Goal: Find specific page/section: Find specific page/section

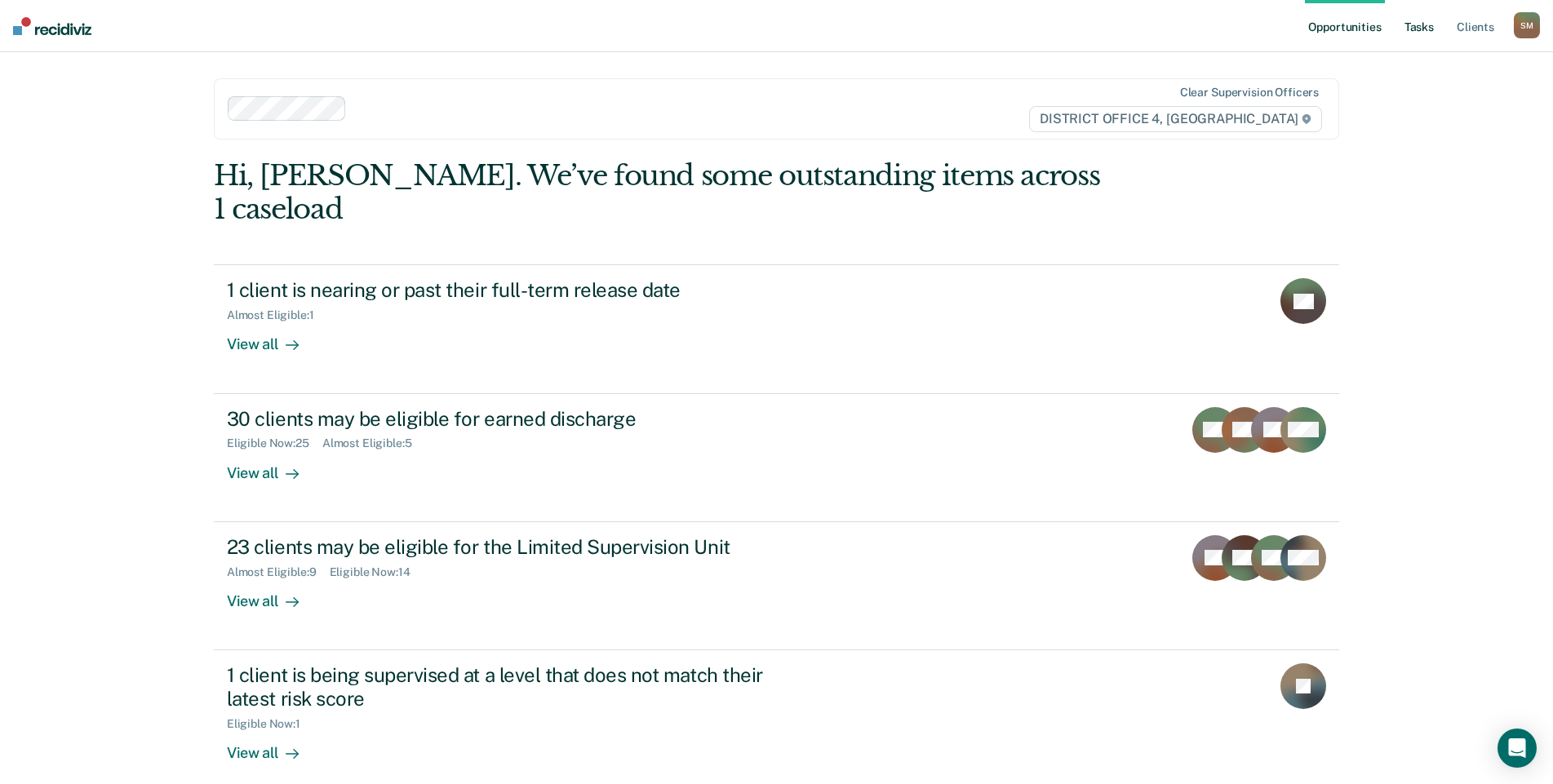
click at [1416, 27] on link "Tasks" at bounding box center [1419, 26] width 36 height 52
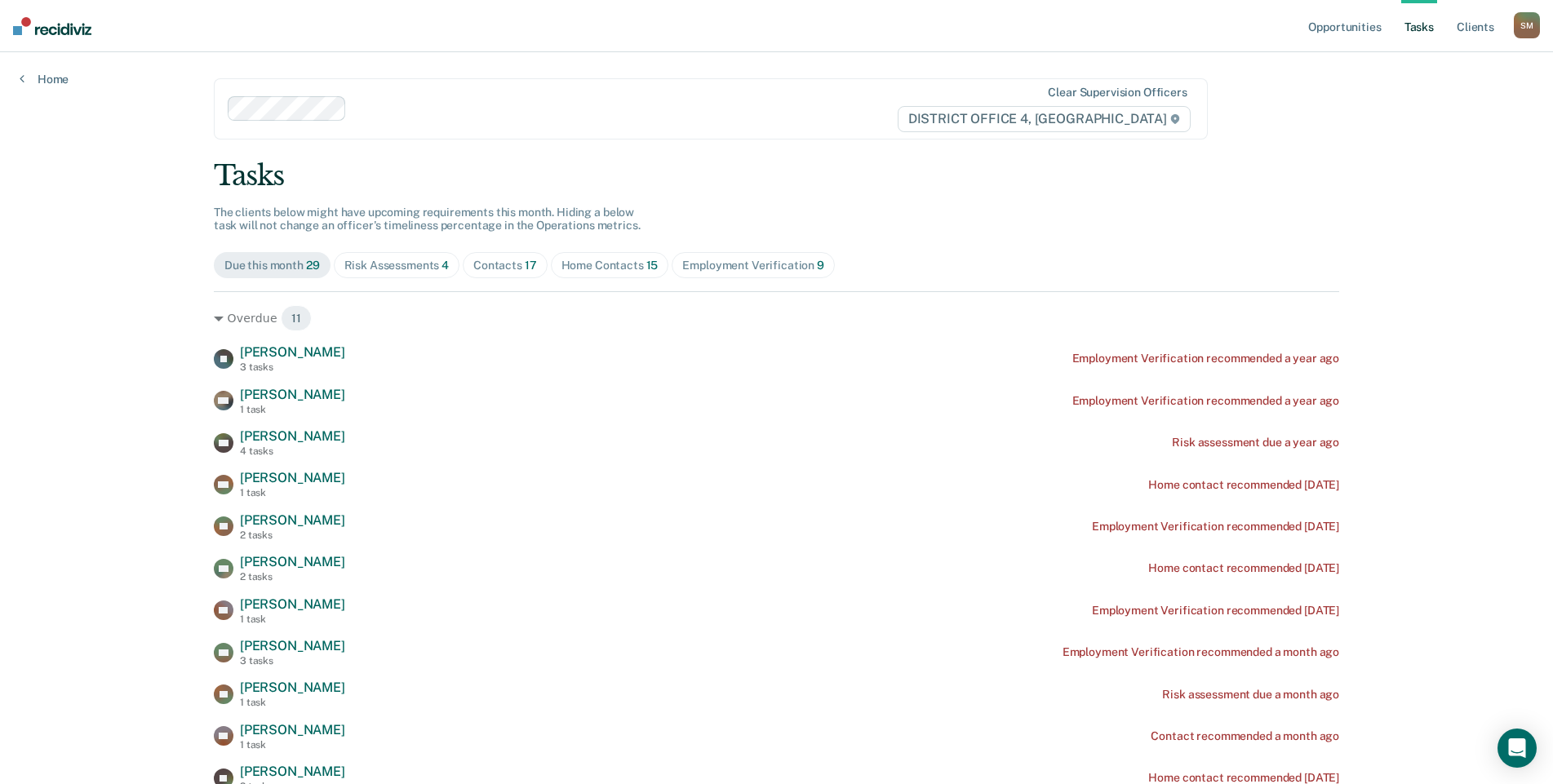
click at [497, 262] on div "Contacts 17" at bounding box center [505, 265] width 63 height 14
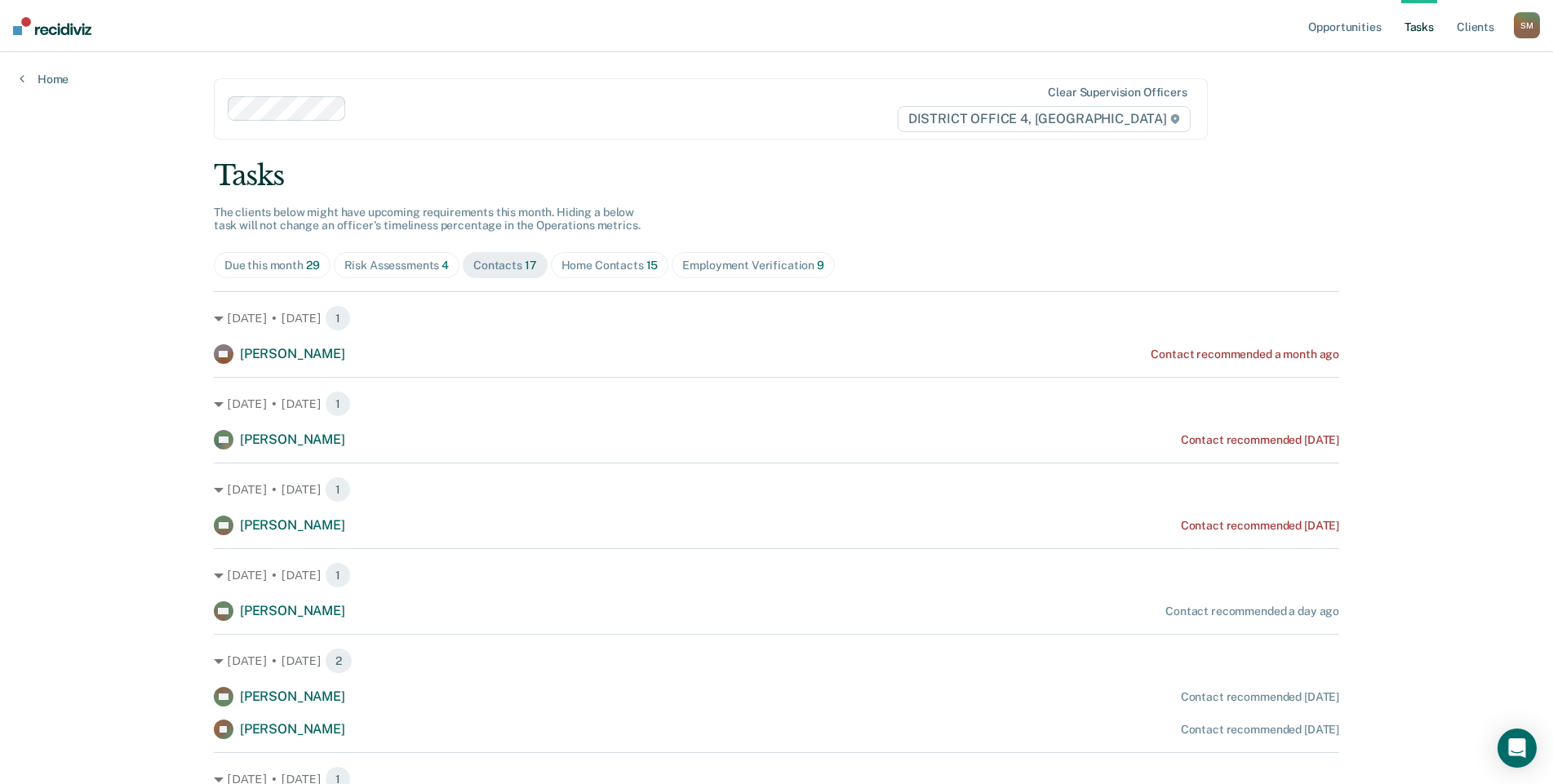
click at [427, 267] on div "Risk Assessments 4" at bounding box center [397, 265] width 105 height 14
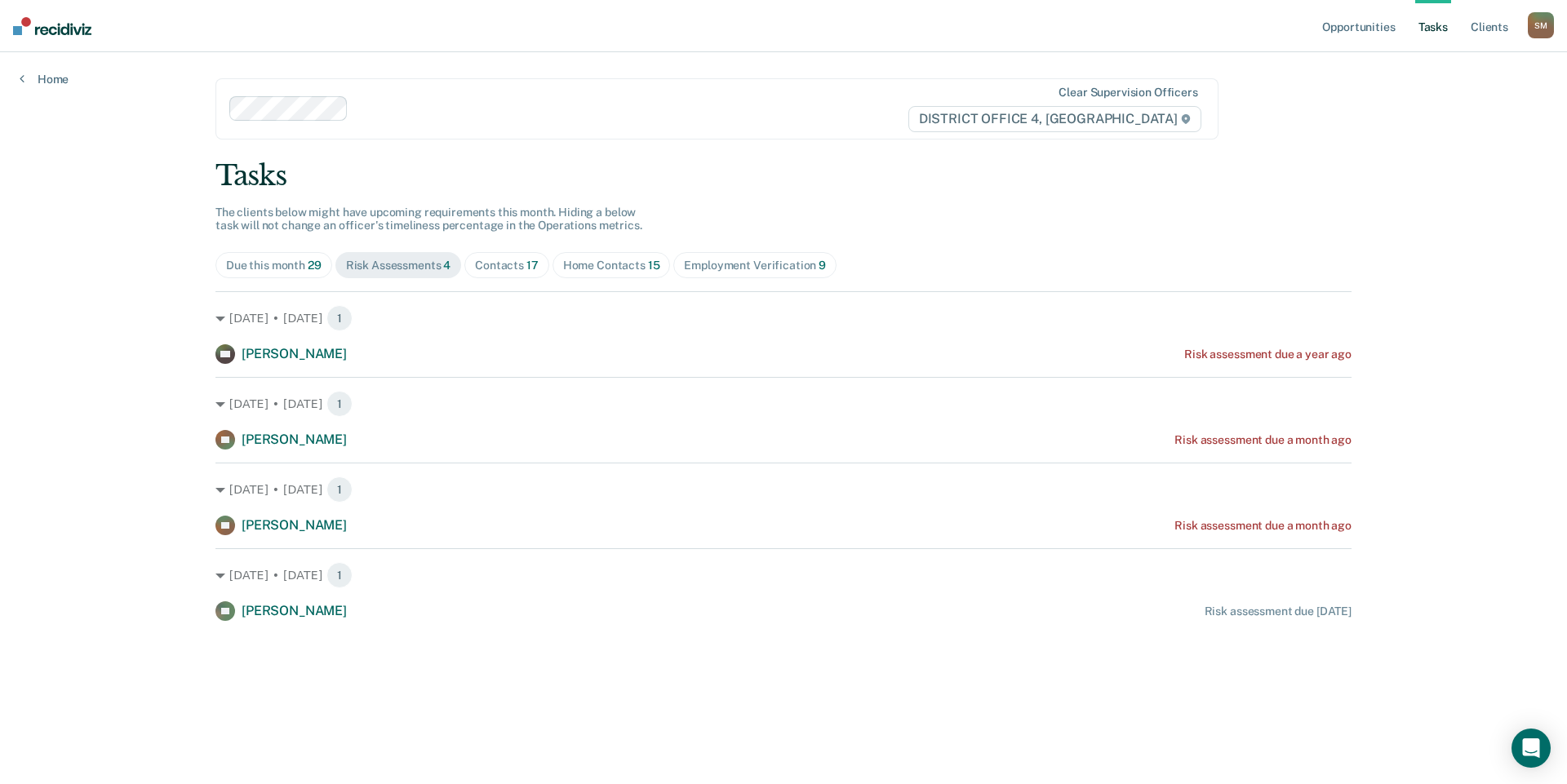
click at [618, 267] on div "Home Contacts 15" at bounding box center [611, 265] width 97 height 14
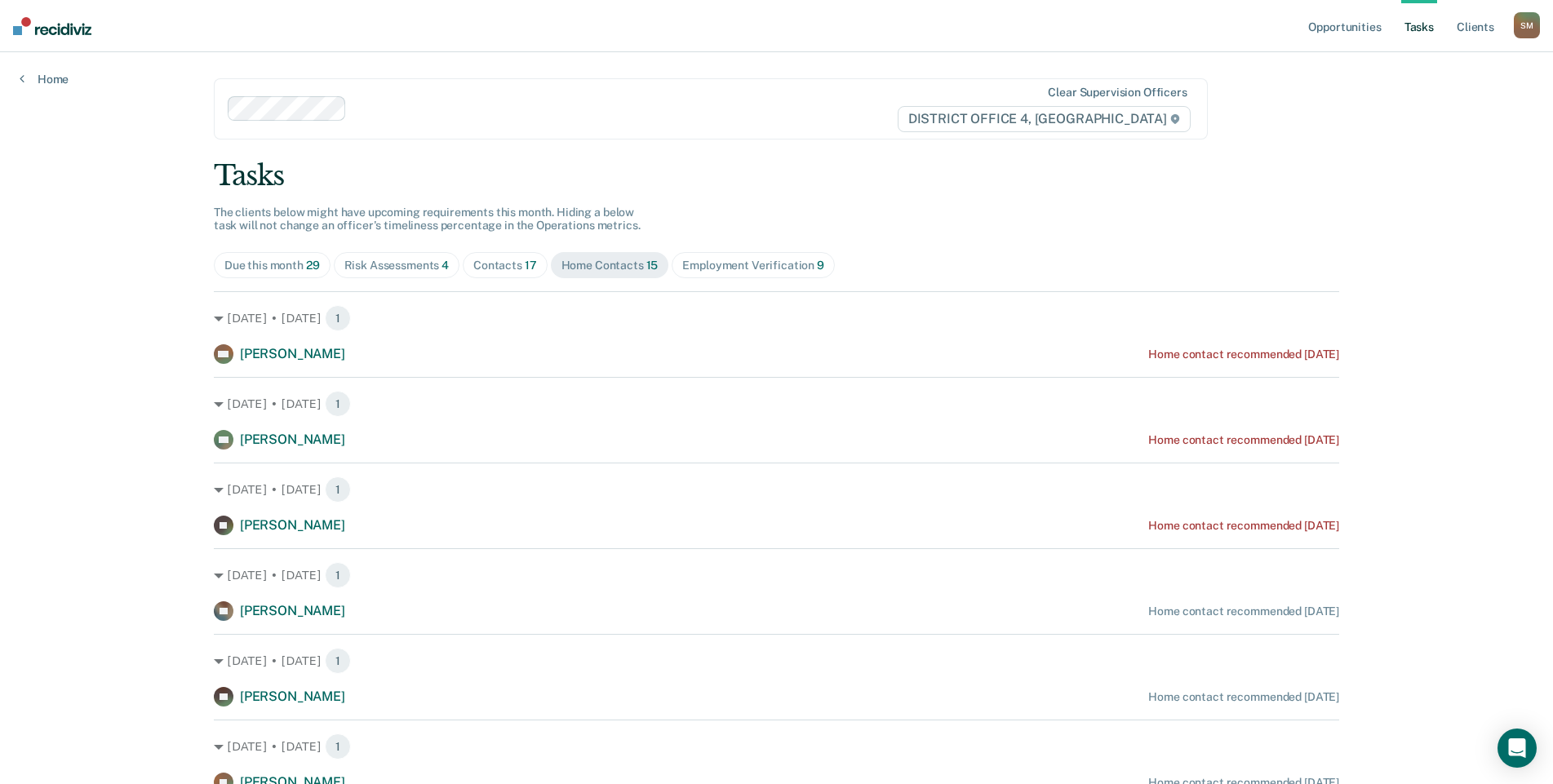
click at [711, 271] on div "Employment Verification 9" at bounding box center [753, 265] width 142 height 14
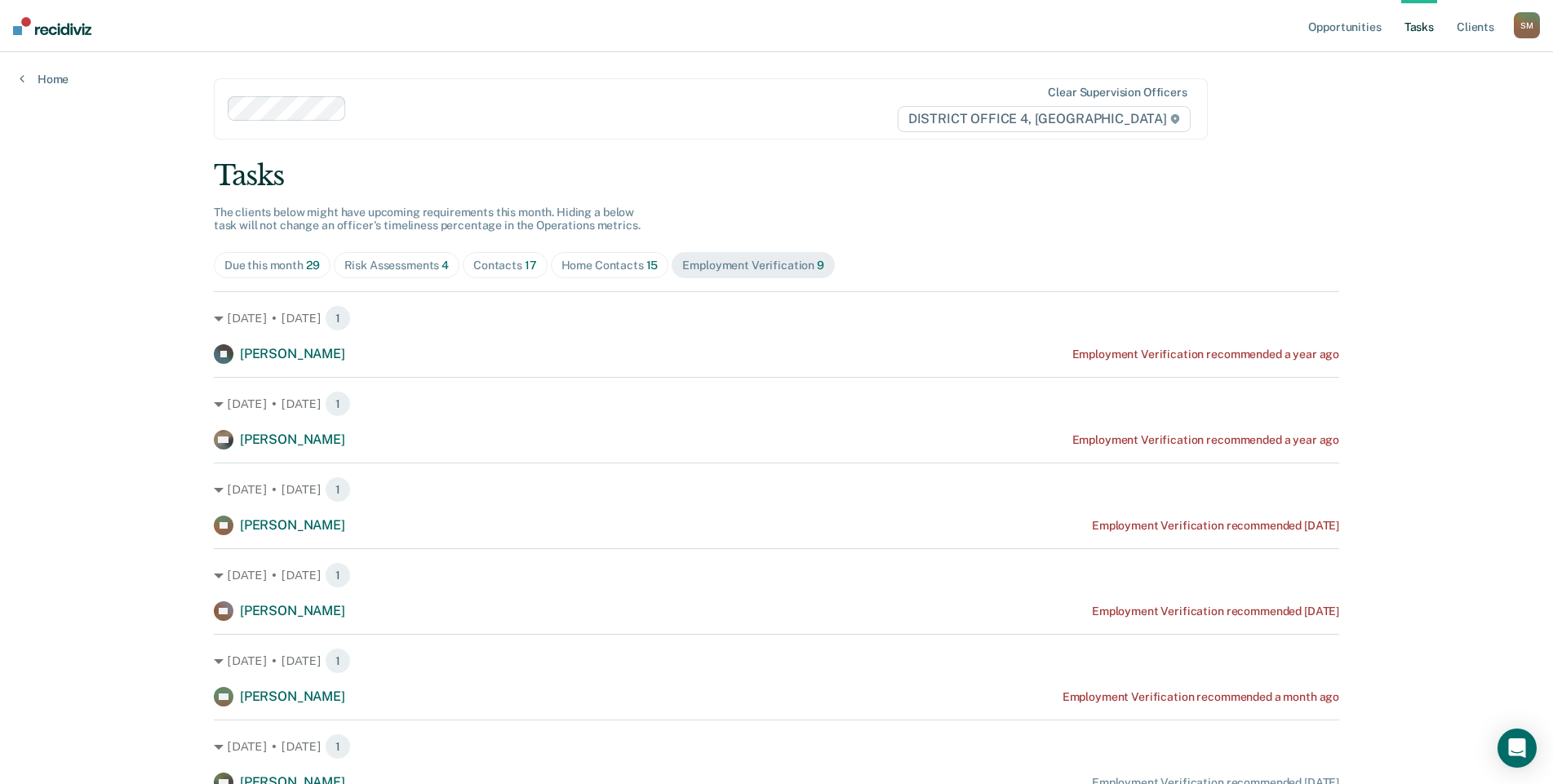
click at [510, 267] on div "Contacts 17" at bounding box center [505, 265] width 63 height 14
